Goal: Task Accomplishment & Management: Complete application form

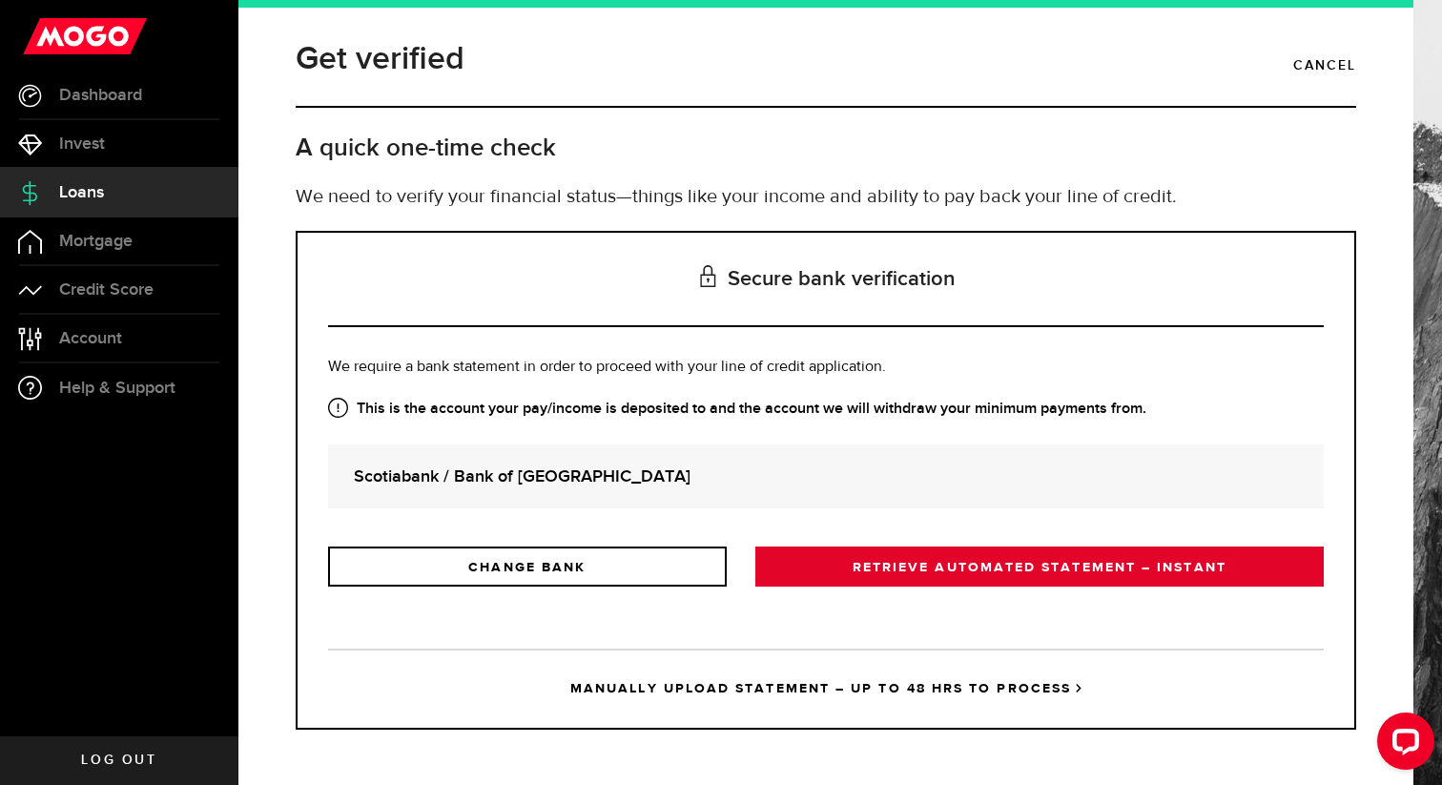
click at [934, 562] on link "RETRIEVE AUTOMATED STATEMENT – INSTANT" at bounding box center [1039, 566] width 568 height 40
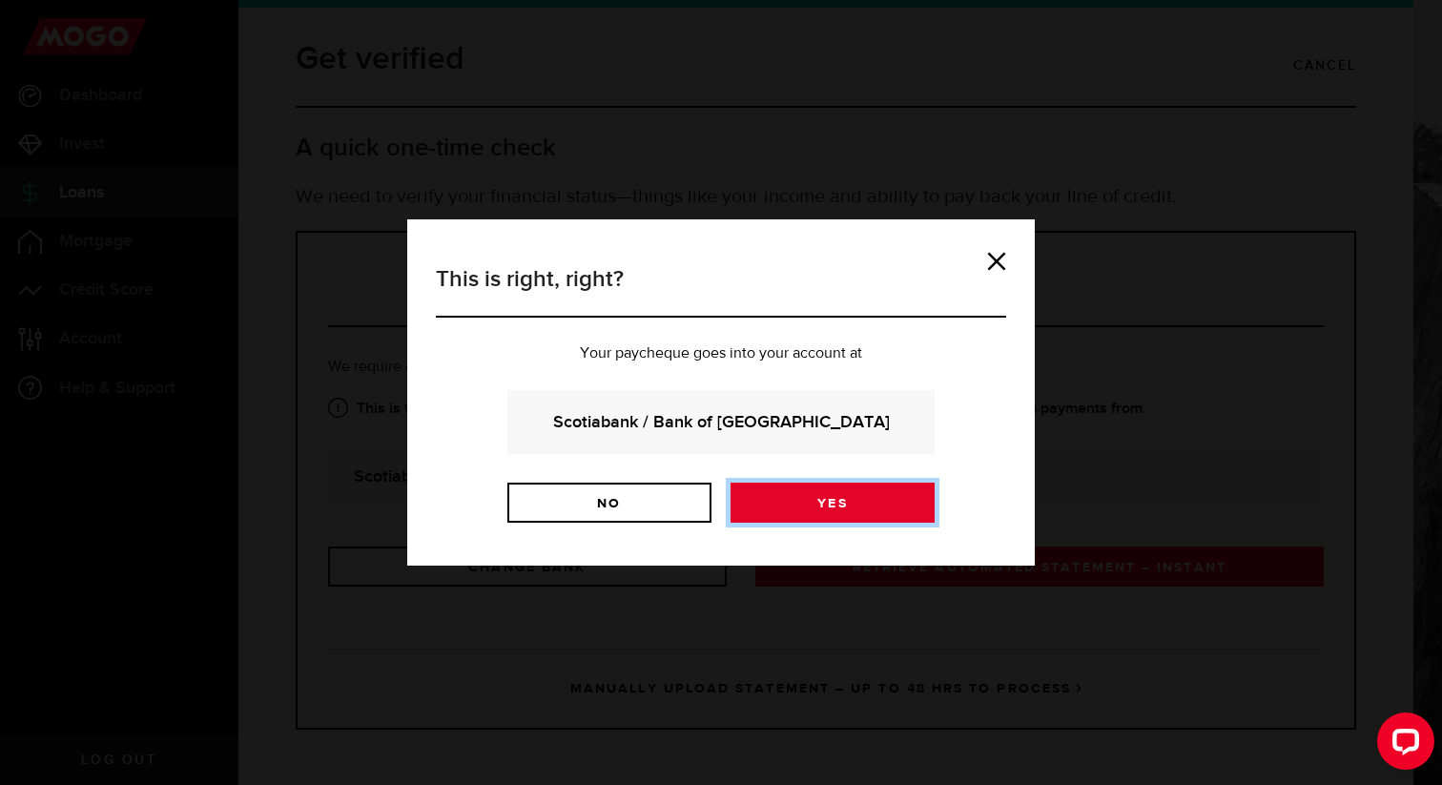
click at [848, 503] on link "Yes" at bounding box center [832, 503] width 204 height 40
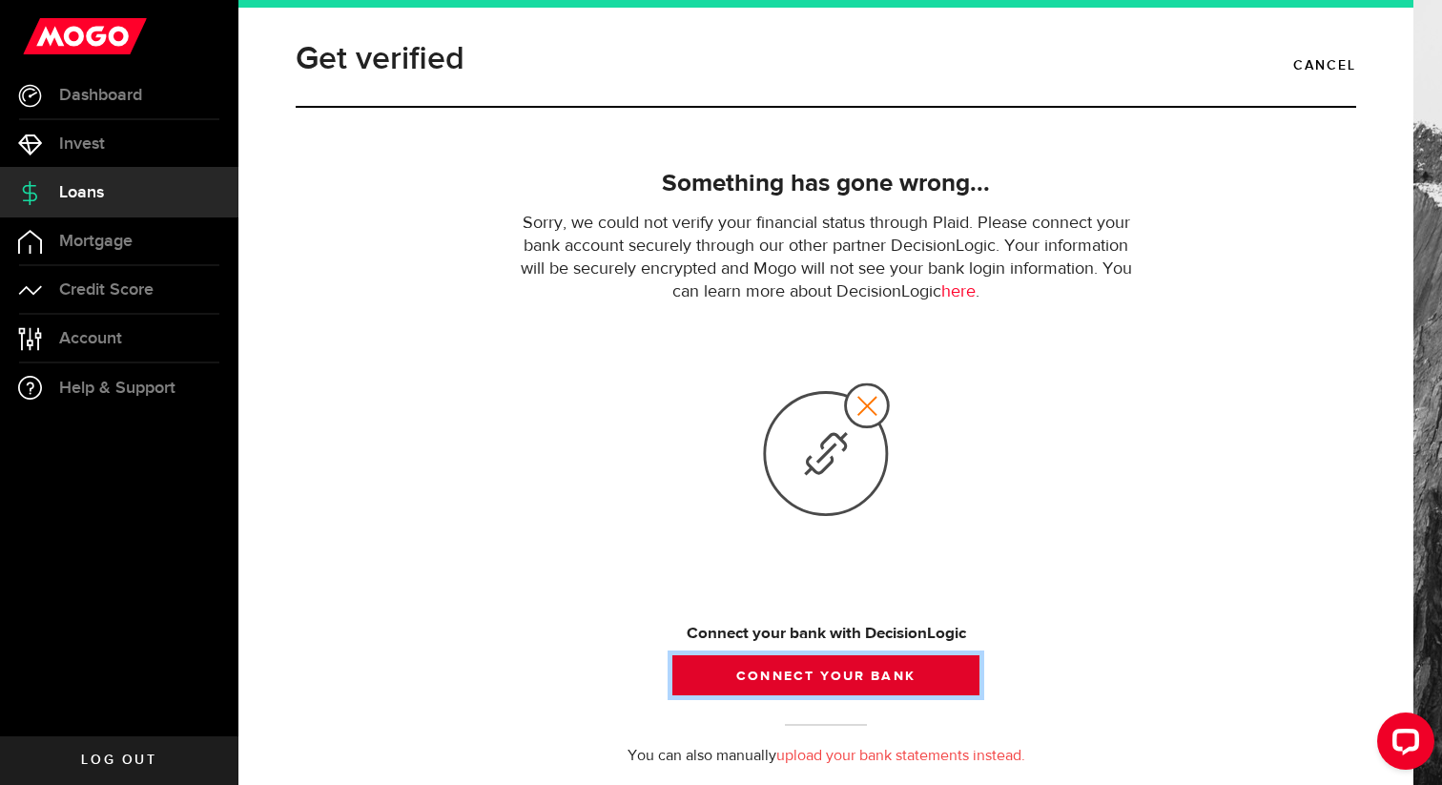
click at [838, 668] on button "Connect your bank" at bounding box center [825, 675] width 307 height 40
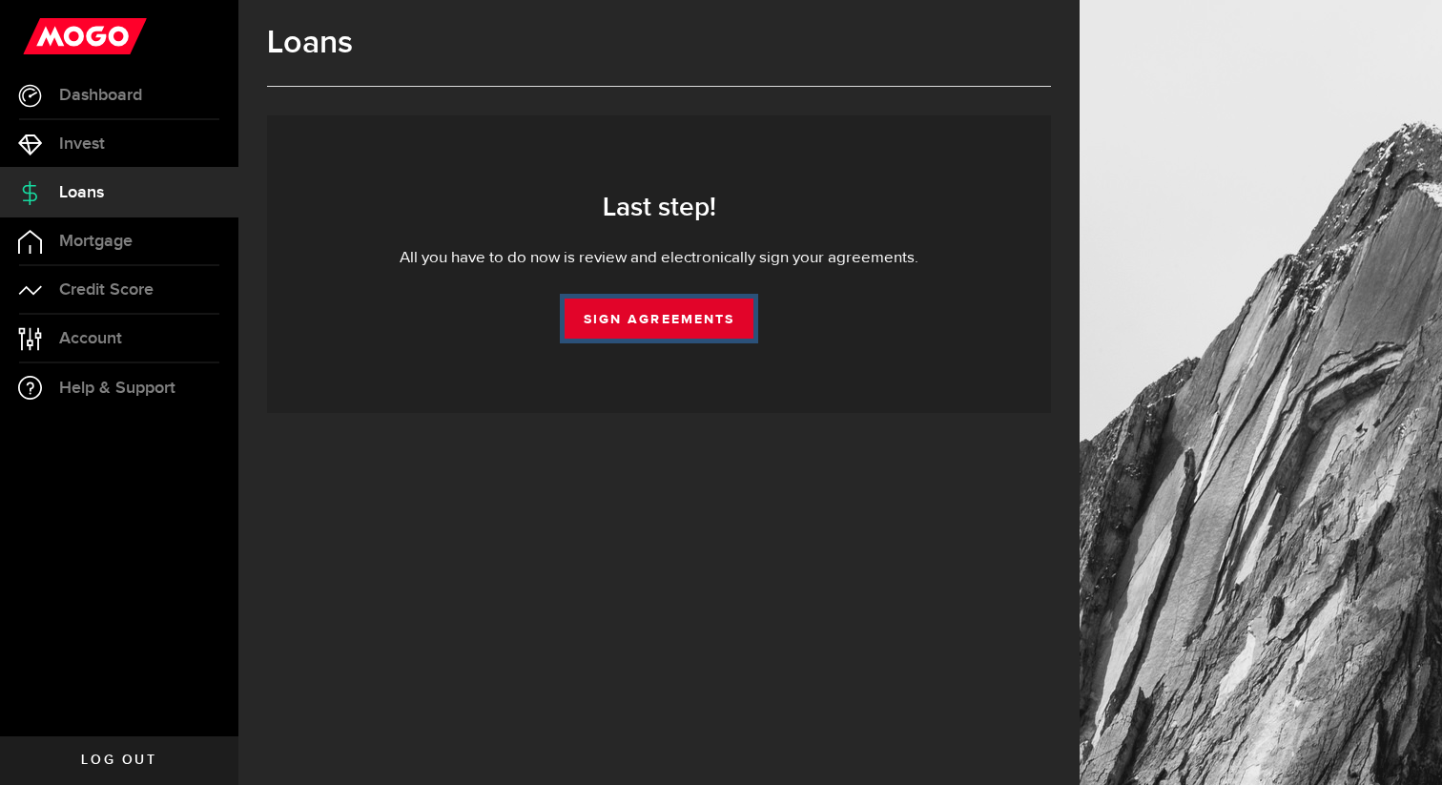
click at [635, 330] on link "Sign Agreements" at bounding box center [659, 318] width 189 height 40
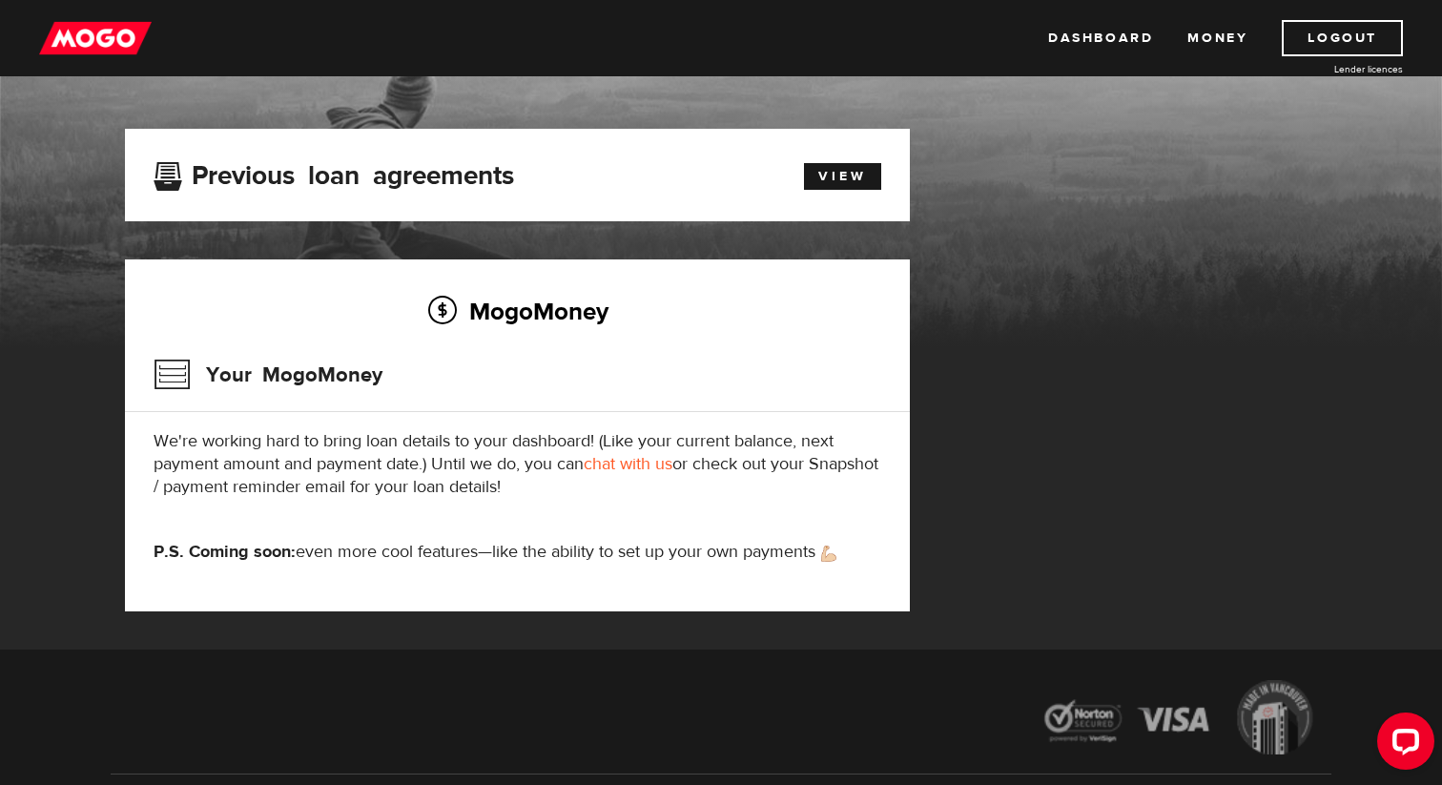
scroll to position [96, 0]
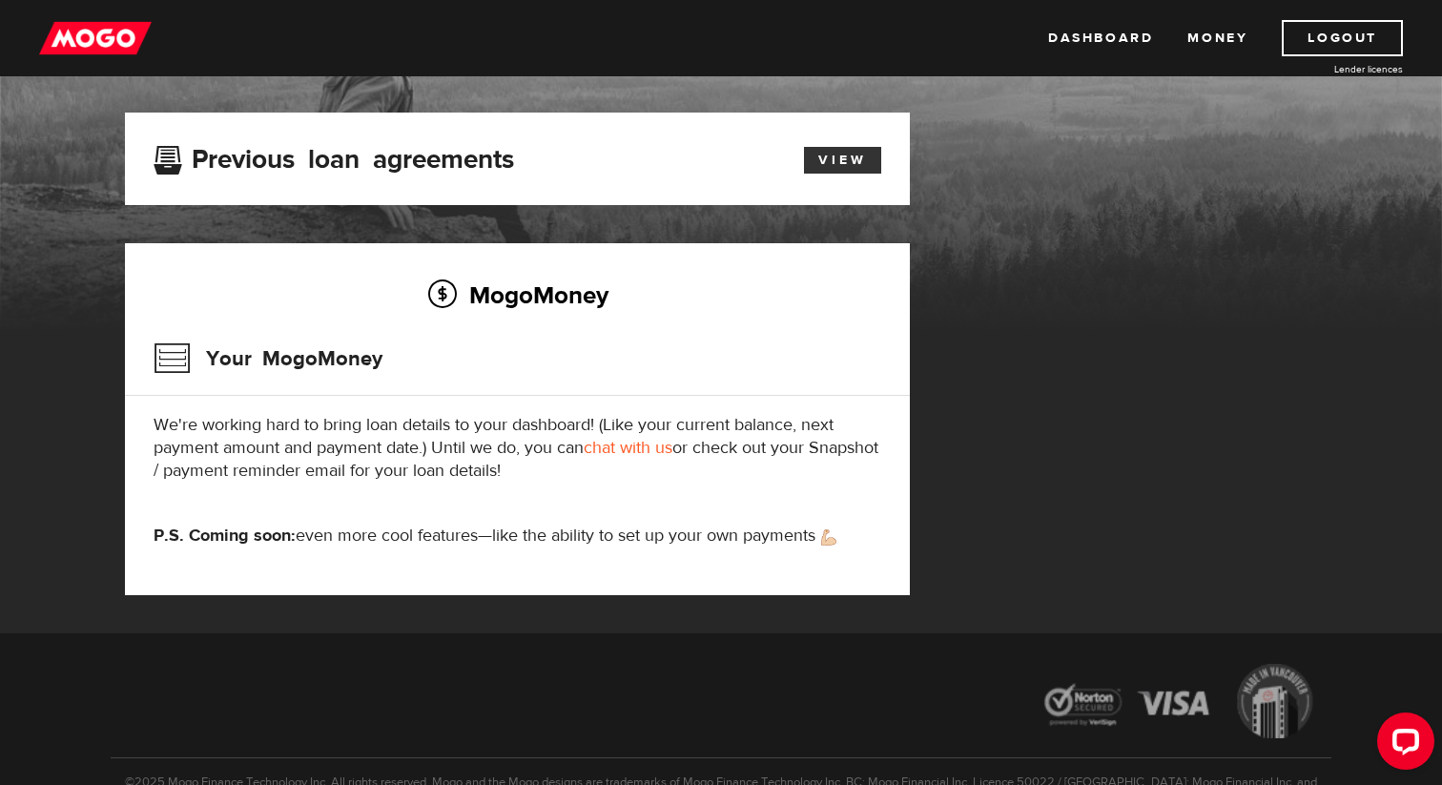
click at [818, 152] on link "View" at bounding box center [842, 160] width 77 height 27
